Goal: Task Accomplishment & Management: Manage account settings

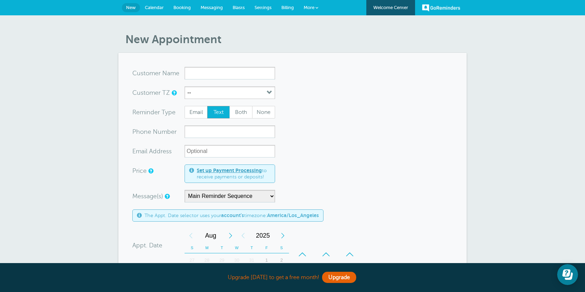
click at [263, 8] on span "Settings" at bounding box center [263, 7] width 17 height 5
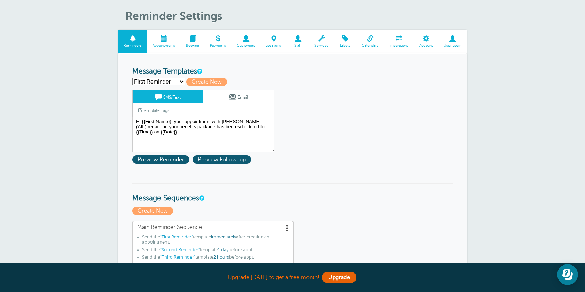
scroll to position [65, 0]
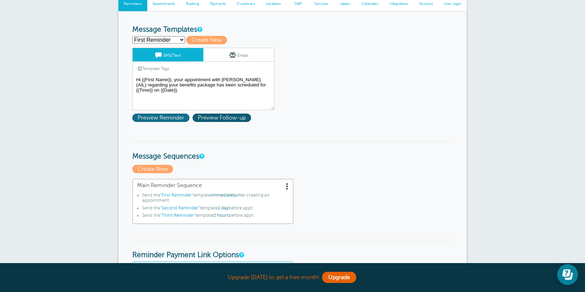
click at [173, 118] on span "Preview Reminder" at bounding box center [160, 118] width 57 height 8
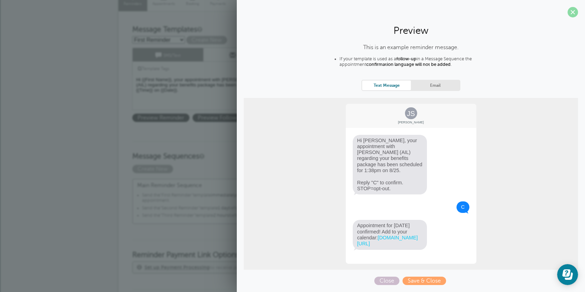
click at [575, 12] on span at bounding box center [573, 12] width 10 height 10
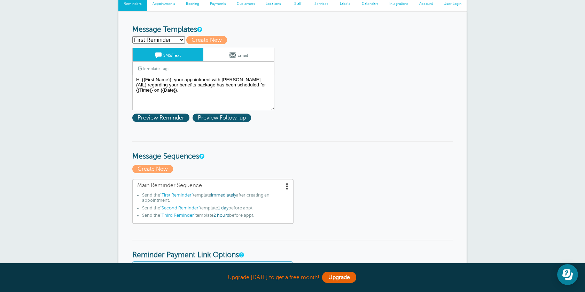
click at [172, 218] on span ""Third Reminder"" at bounding box center [177, 215] width 35 height 5
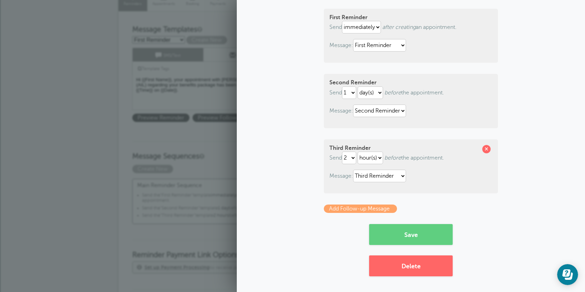
scroll to position [0, 0]
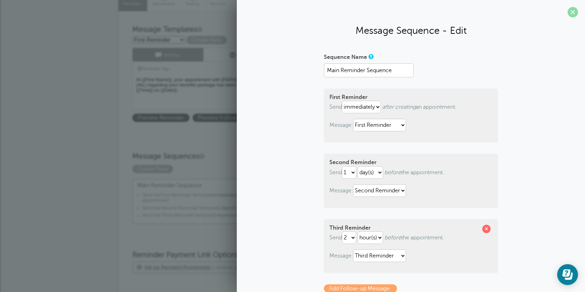
click at [572, 15] on span at bounding box center [573, 12] width 10 height 10
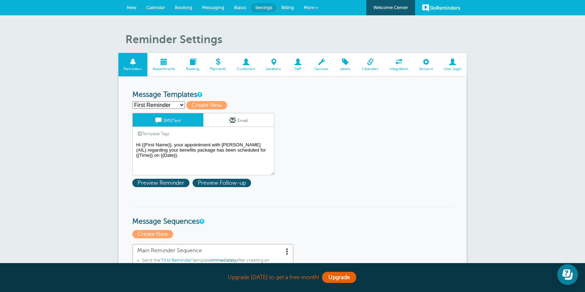
click at [132, 6] on span "New" at bounding box center [132, 7] width 10 height 5
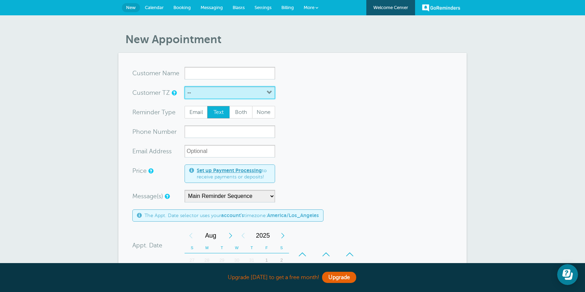
click at [262, 98] on button "--" at bounding box center [230, 92] width 91 height 13
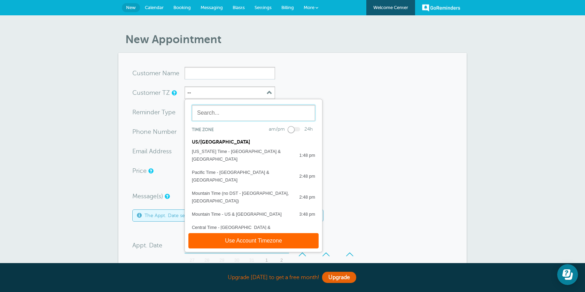
click at [252, 117] on input "text" at bounding box center [253, 113] width 123 height 16
type input "h"
